Goal: Task Accomplishment & Management: Manage account settings

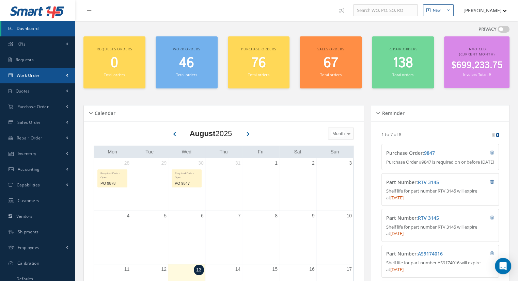
click at [47, 79] on link "Work Order" at bounding box center [37, 76] width 75 height 16
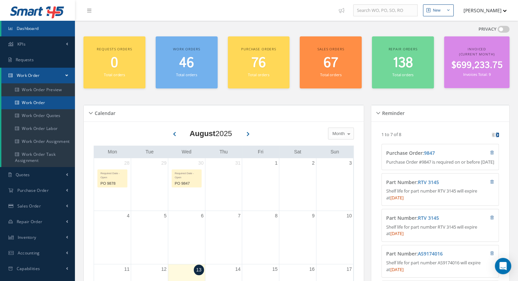
click at [45, 100] on link "Work Order" at bounding box center [38, 102] width 74 height 13
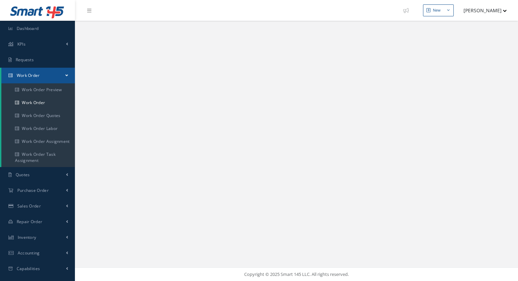
select select "25"
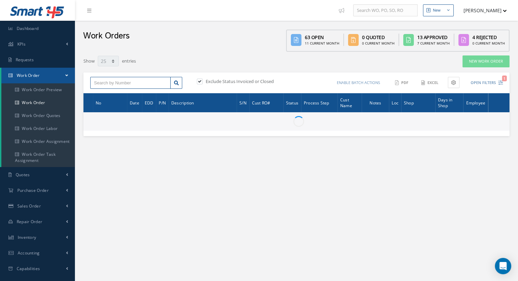
click at [132, 85] on input "text" at bounding box center [130, 83] width 80 height 12
click at [115, 83] on input "text" at bounding box center [130, 83] width 80 height 12
click at [139, 84] on input "text" at bounding box center [130, 83] width 80 height 12
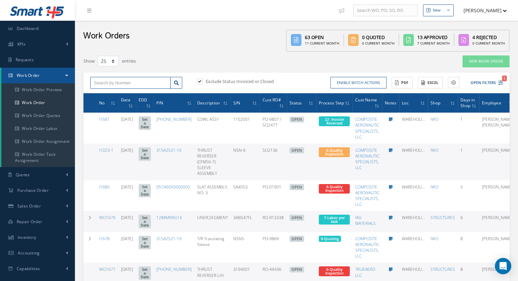
click at [114, 86] on input "text" at bounding box center [130, 83] width 80 height 12
type input "I1642"
click at [202, 82] on label at bounding box center [203, 81] width 2 height 6
click at [197, 82] on input "checkbox" at bounding box center [199, 82] width 4 height 4
checkbox input "false"
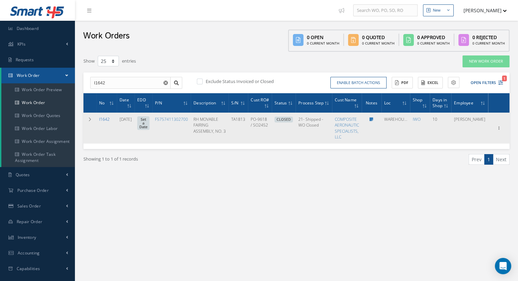
click at [104, 118] on link "I1642" at bounding box center [104, 119] width 11 height 6
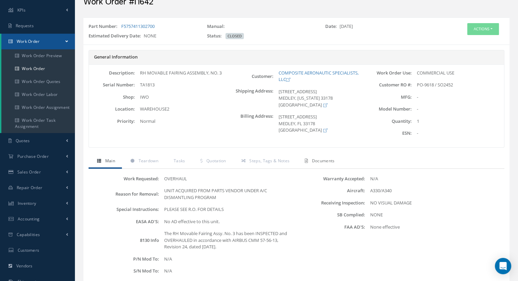
scroll to position [34, 0]
click at [320, 159] on span "Documents" at bounding box center [323, 161] width 23 height 6
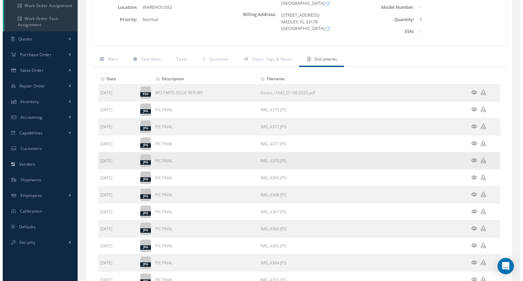
scroll to position [136, 0]
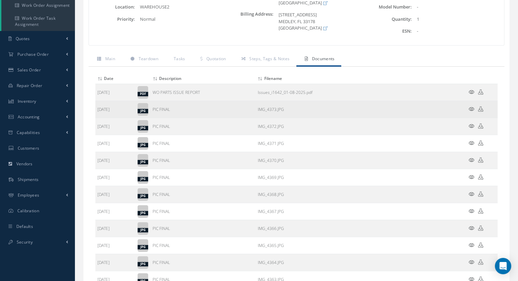
click at [471, 110] on icon at bounding box center [471, 109] width 6 height 5
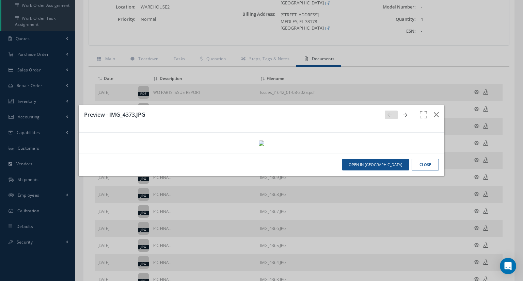
click at [403, 113] on icon at bounding box center [405, 115] width 4 height 5
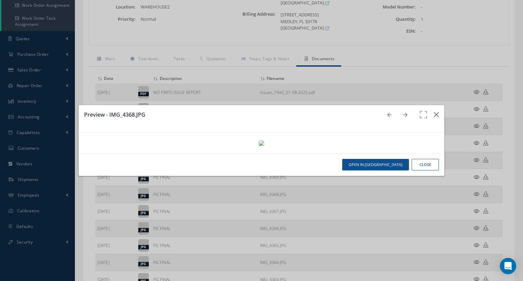
click at [403, 113] on icon at bounding box center [405, 115] width 4 height 5
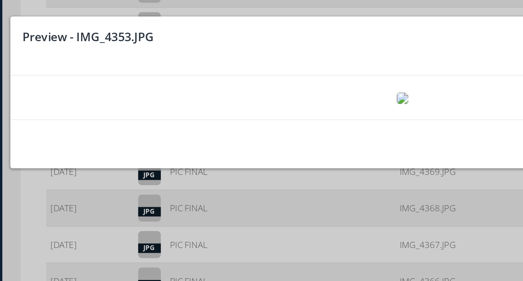
scroll to position [136, 0]
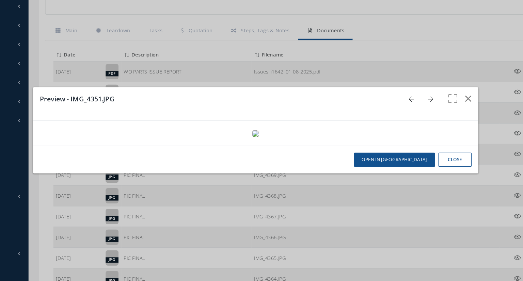
click at [264, 141] on img at bounding box center [261, 143] width 5 height 5
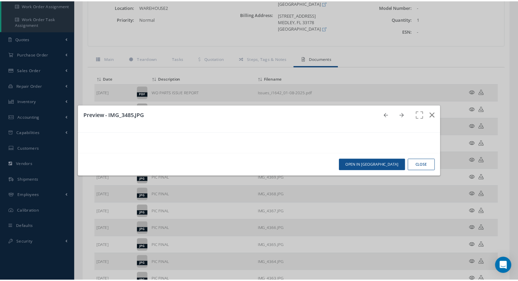
scroll to position [0, 0]
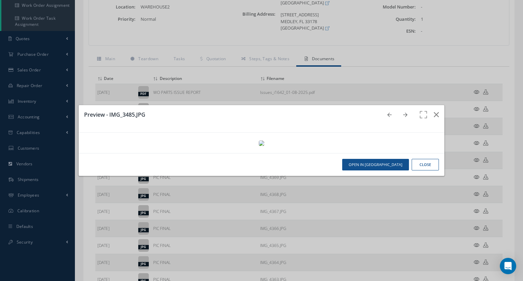
click at [0, 0] on div "Preview - IMG_3485.JPG Open in [GEOGRAPHIC_DATA] Close" at bounding box center [0, 0] width 0 height 0
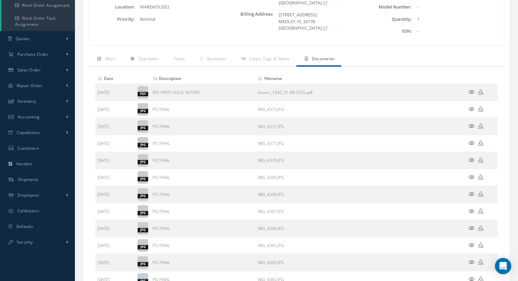
click at [435, 19] on div "1" at bounding box center [458, 19] width 92 height 7
